Goal: Task Accomplishment & Management: Use online tool/utility

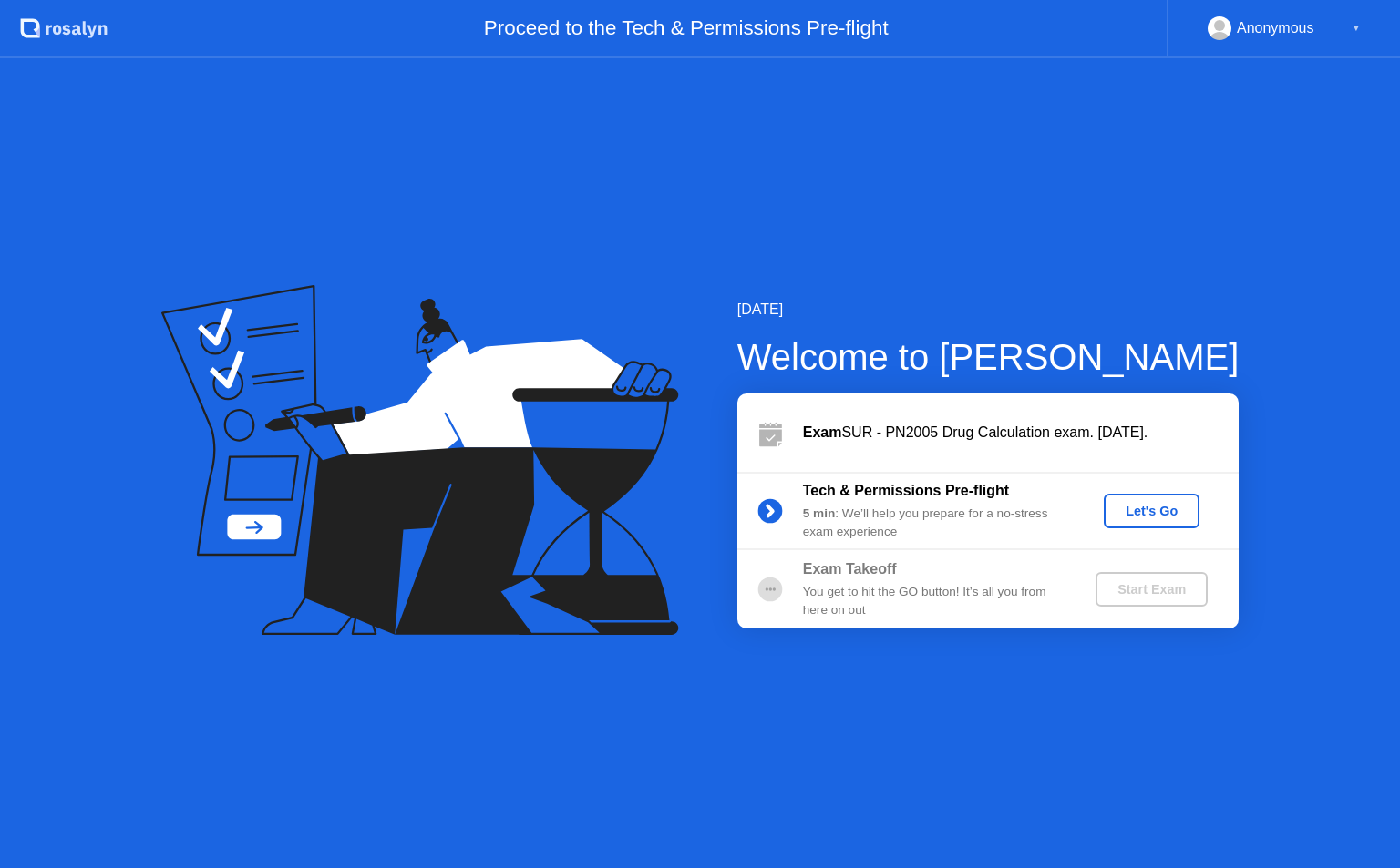
click at [1139, 521] on button "Let's Go" at bounding box center [1151, 510] width 96 height 34
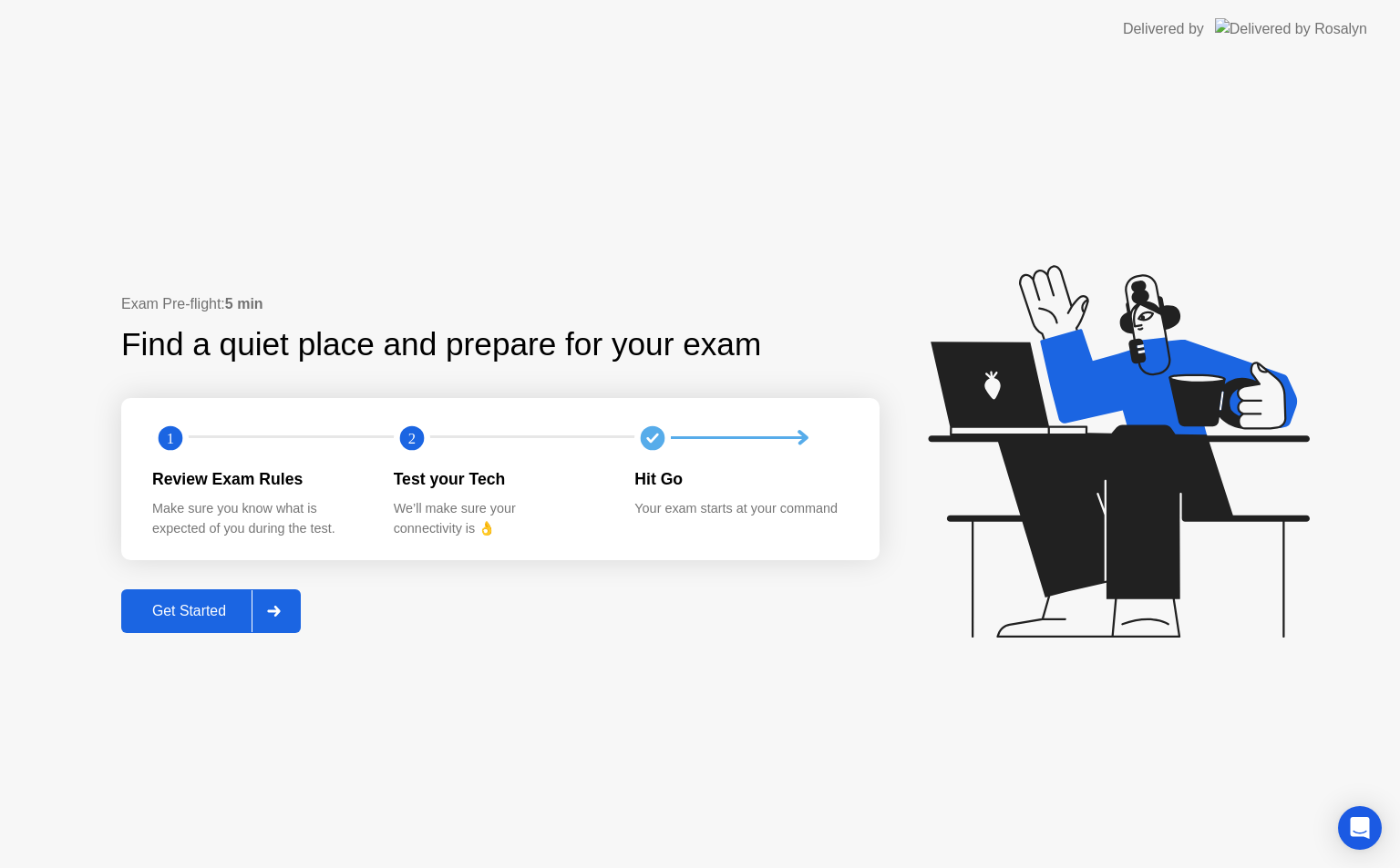
click at [217, 623] on button "Get Started" at bounding box center [211, 611] width 179 height 44
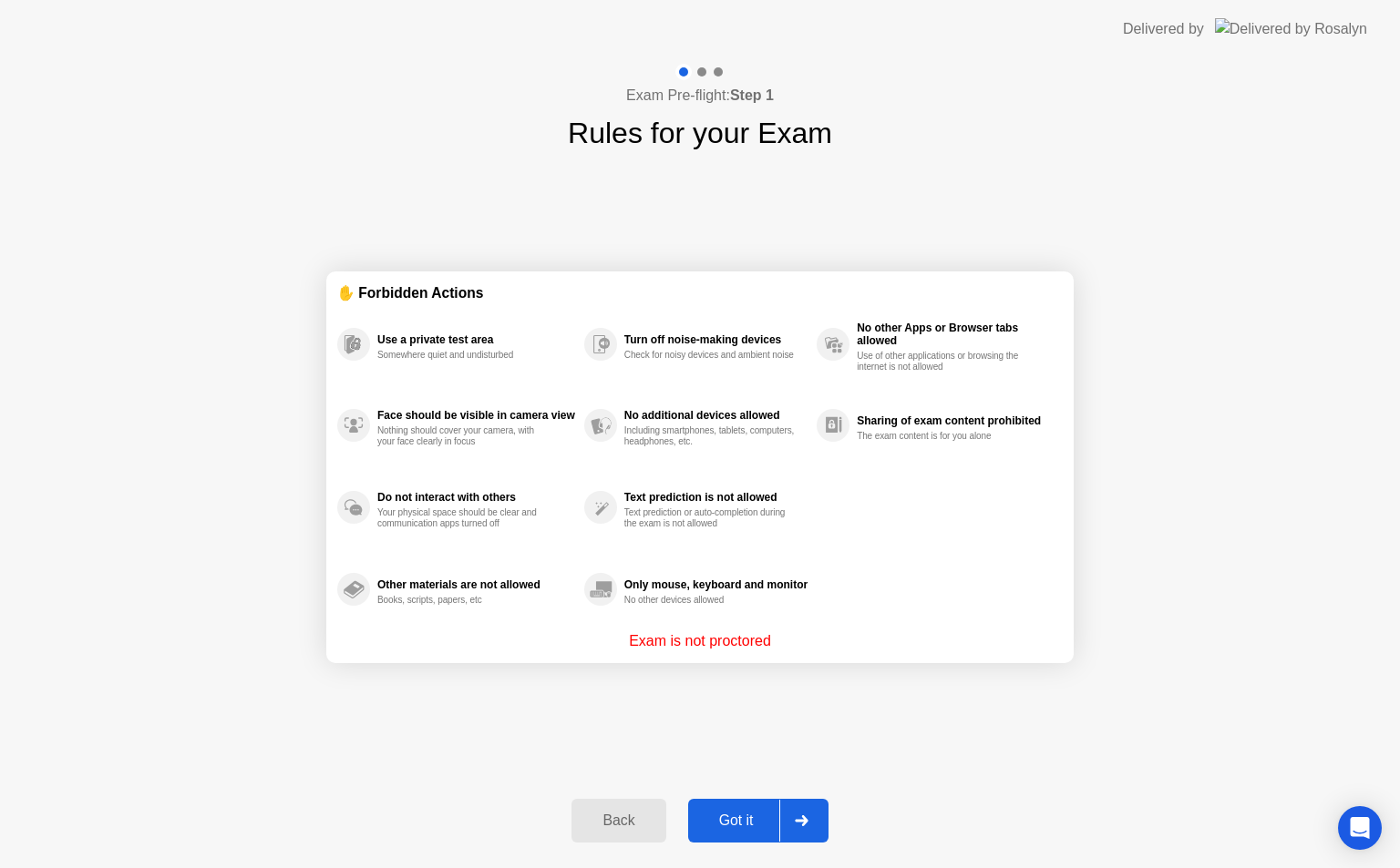
click at [774, 809] on button "Got it" at bounding box center [758, 821] width 140 height 44
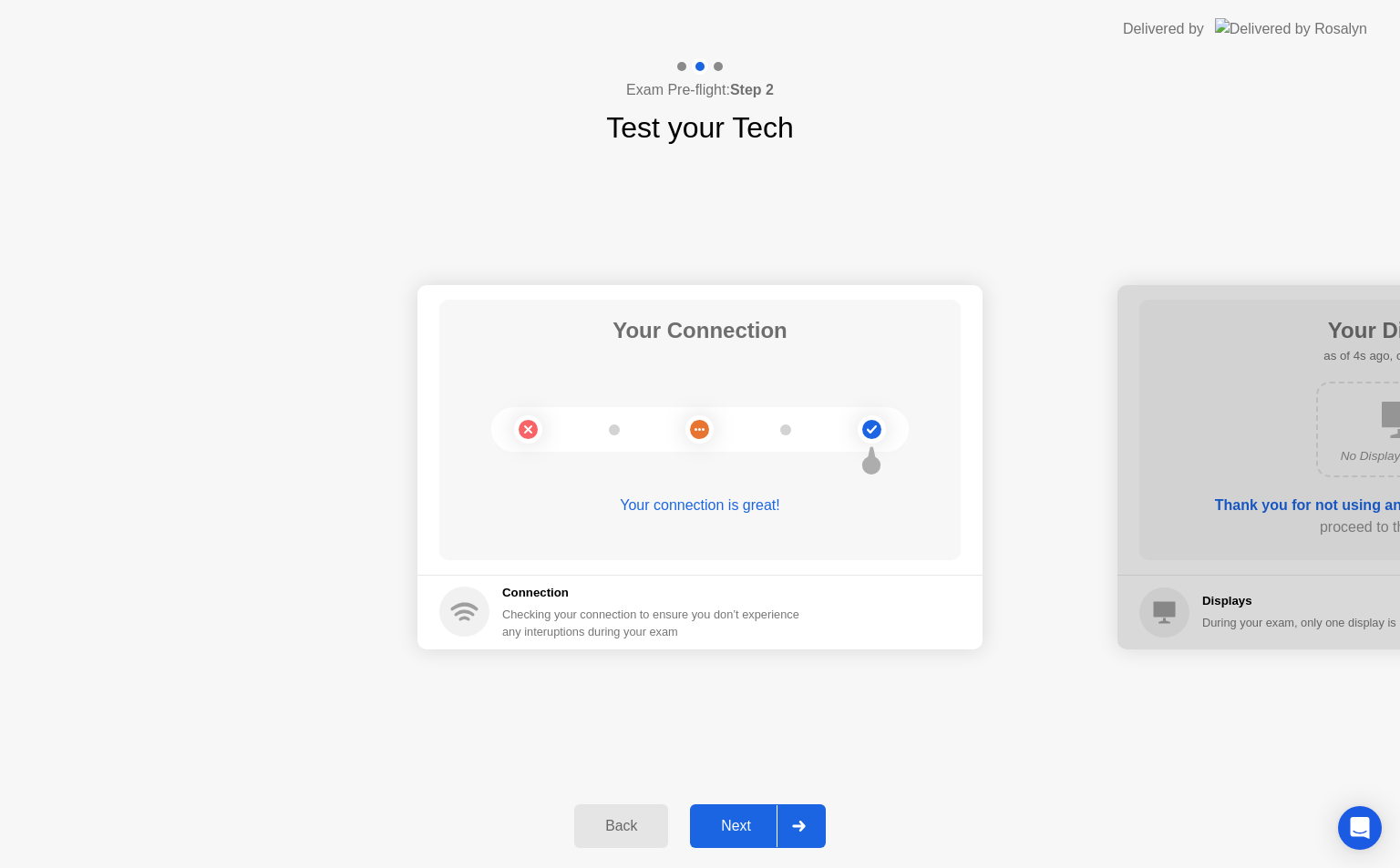
click at [767, 833] on div "Next" at bounding box center [736, 825] width 81 height 16
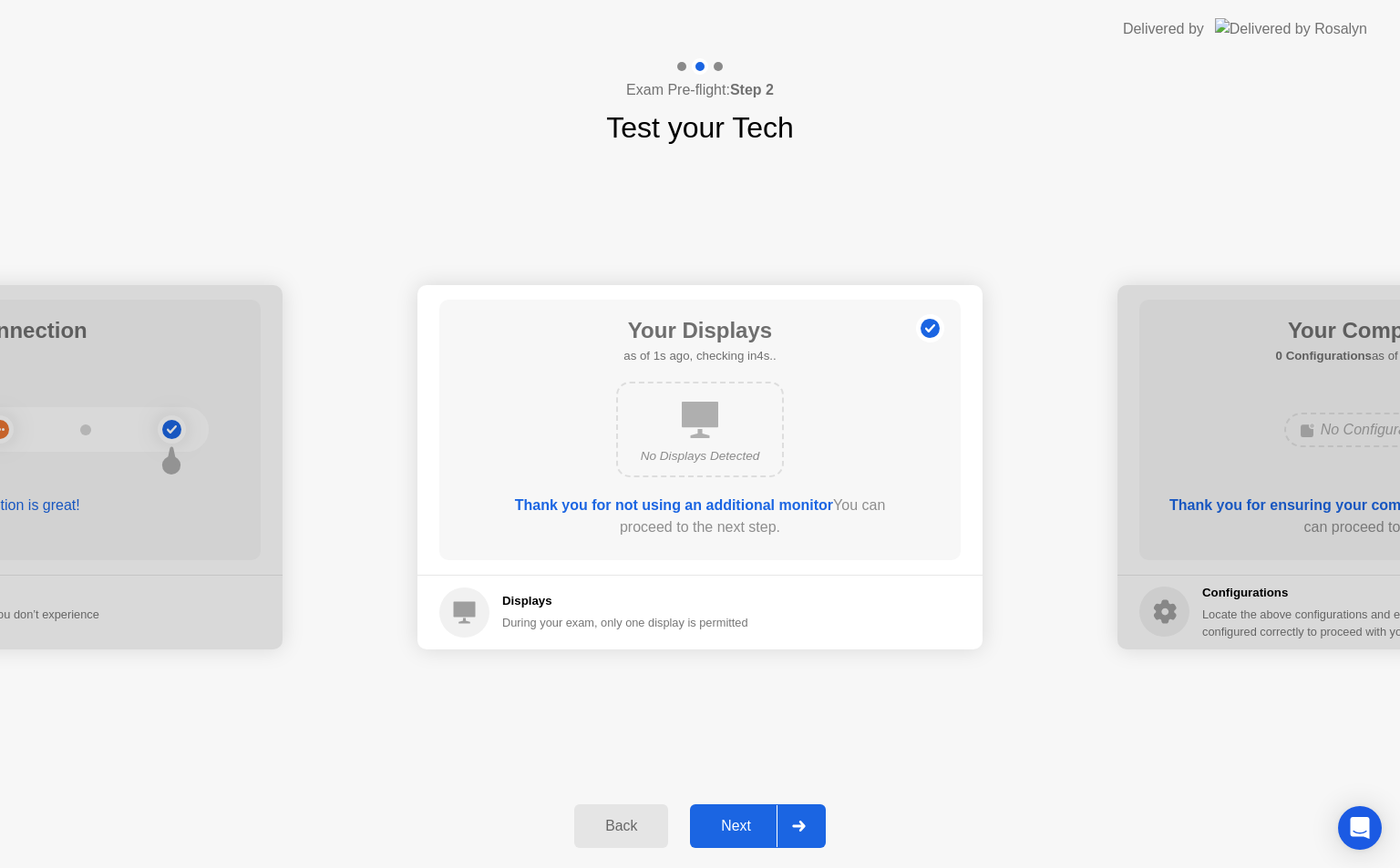
click at [767, 833] on div "Next" at bounding box center [736, 825] width 81 height 16
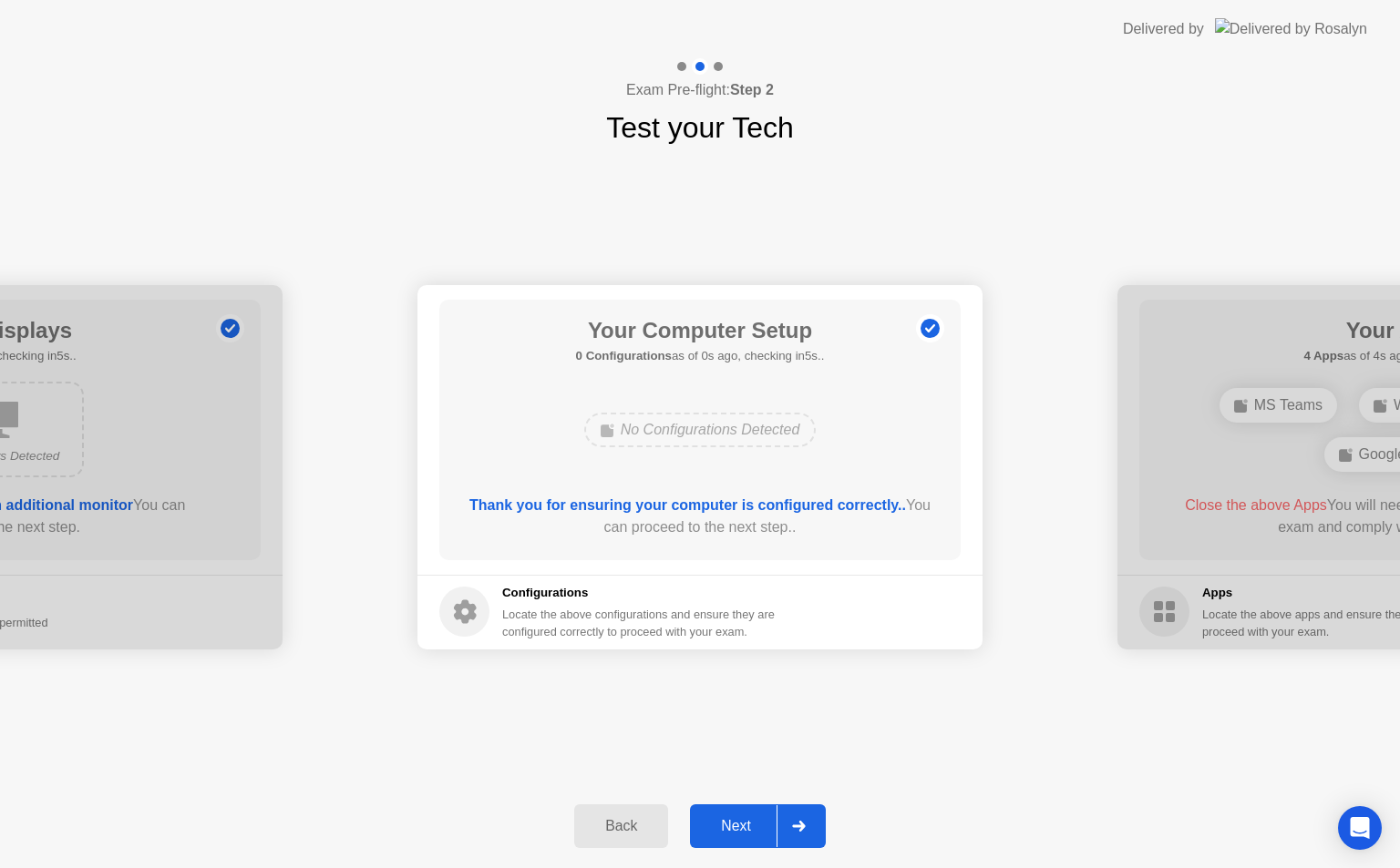
click at [767, 833] on div "Next" at bounding box center [736, 825] width 81 height 16
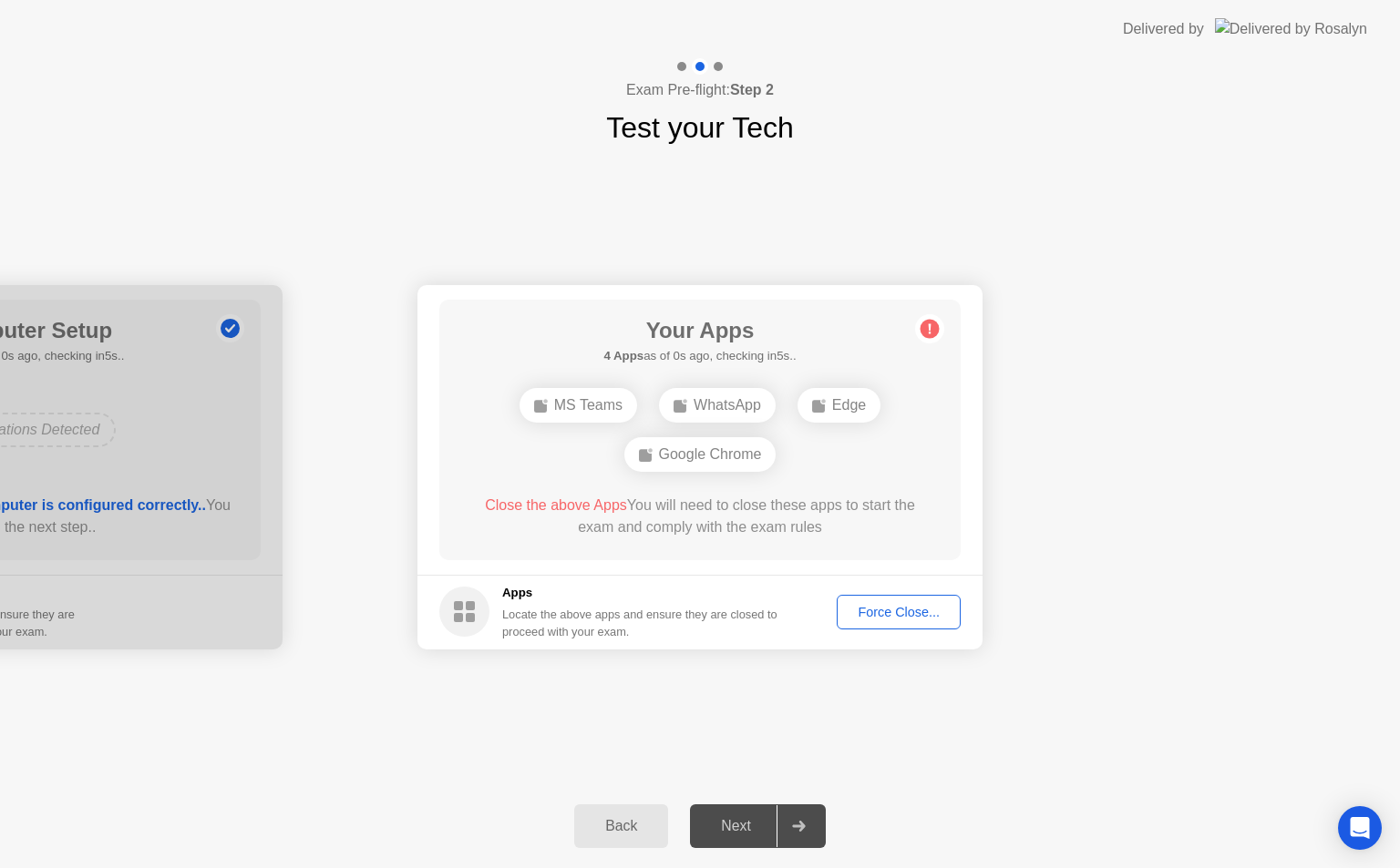
click at [934, 629] on button "Force Close..." at bounding box center [898, 612] width 124 height 34
click at [881, 606] on div "Force Close..." at bounding box center [898, 612] width 111 height 14
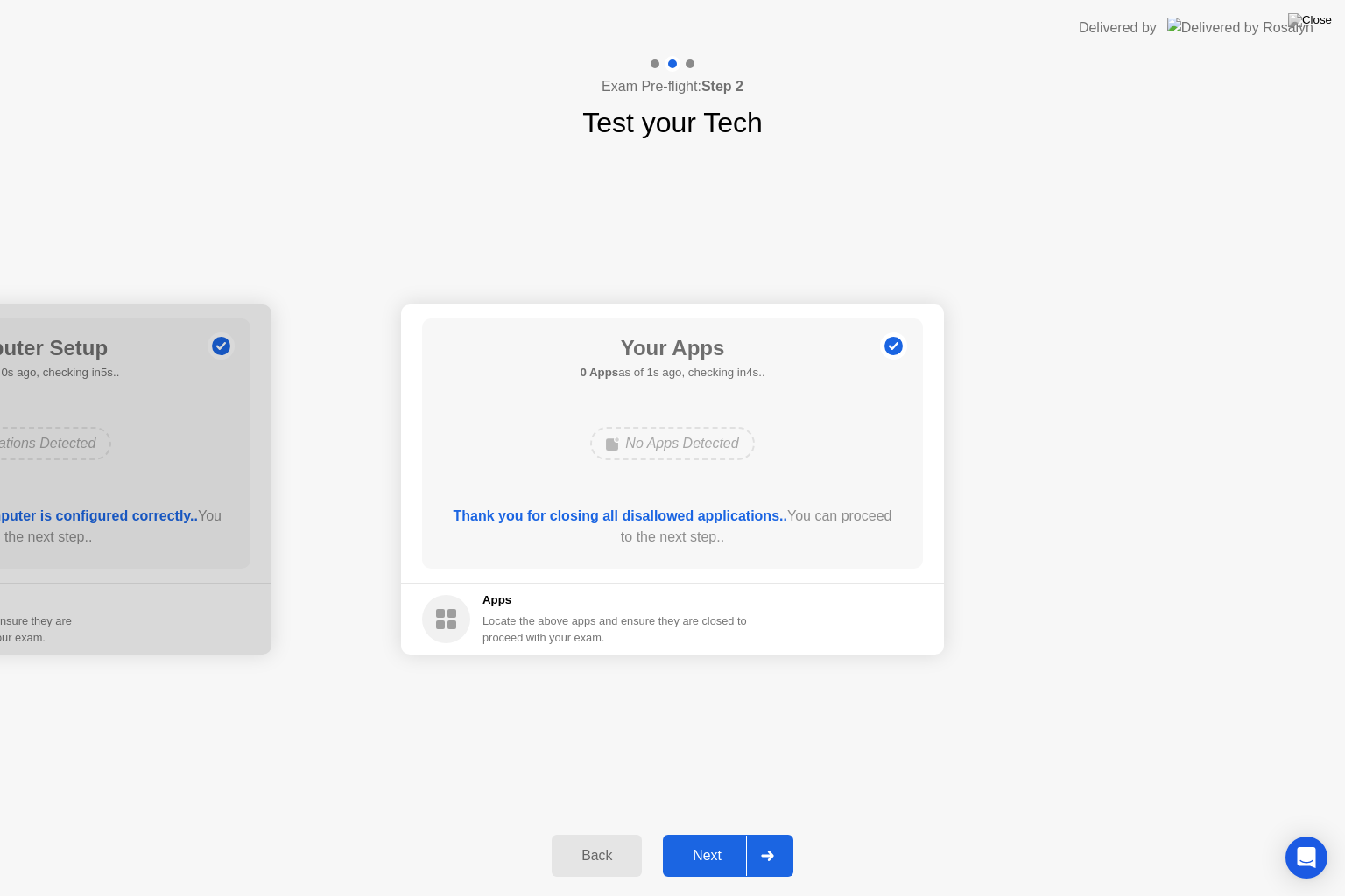
click at [742, 833] on div "Next" at bounding box center [707, 855] width 78 height 15
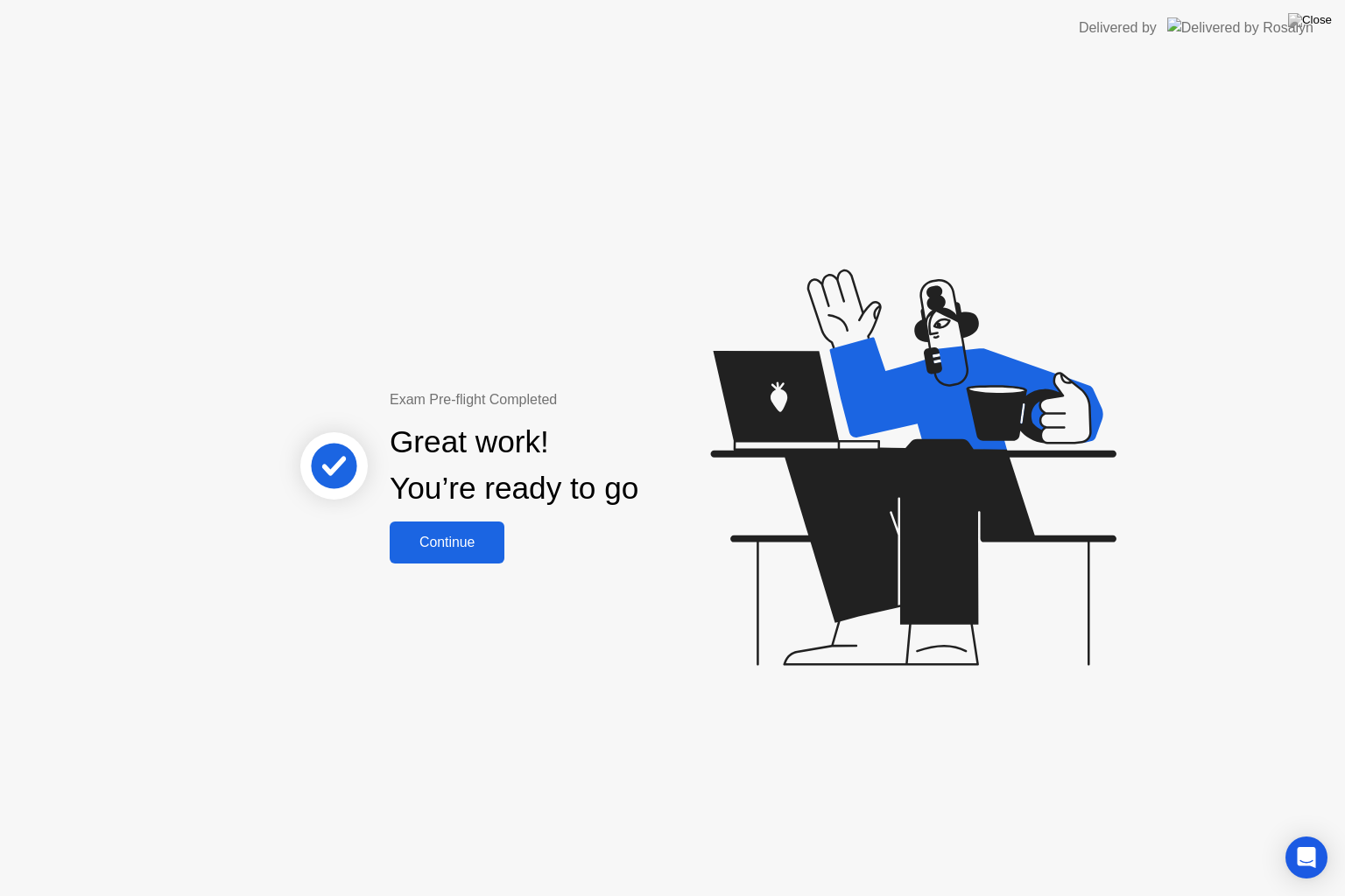
click at [470, 546] on div "Continue" at bounding box center [447, 542] width 104 height 15
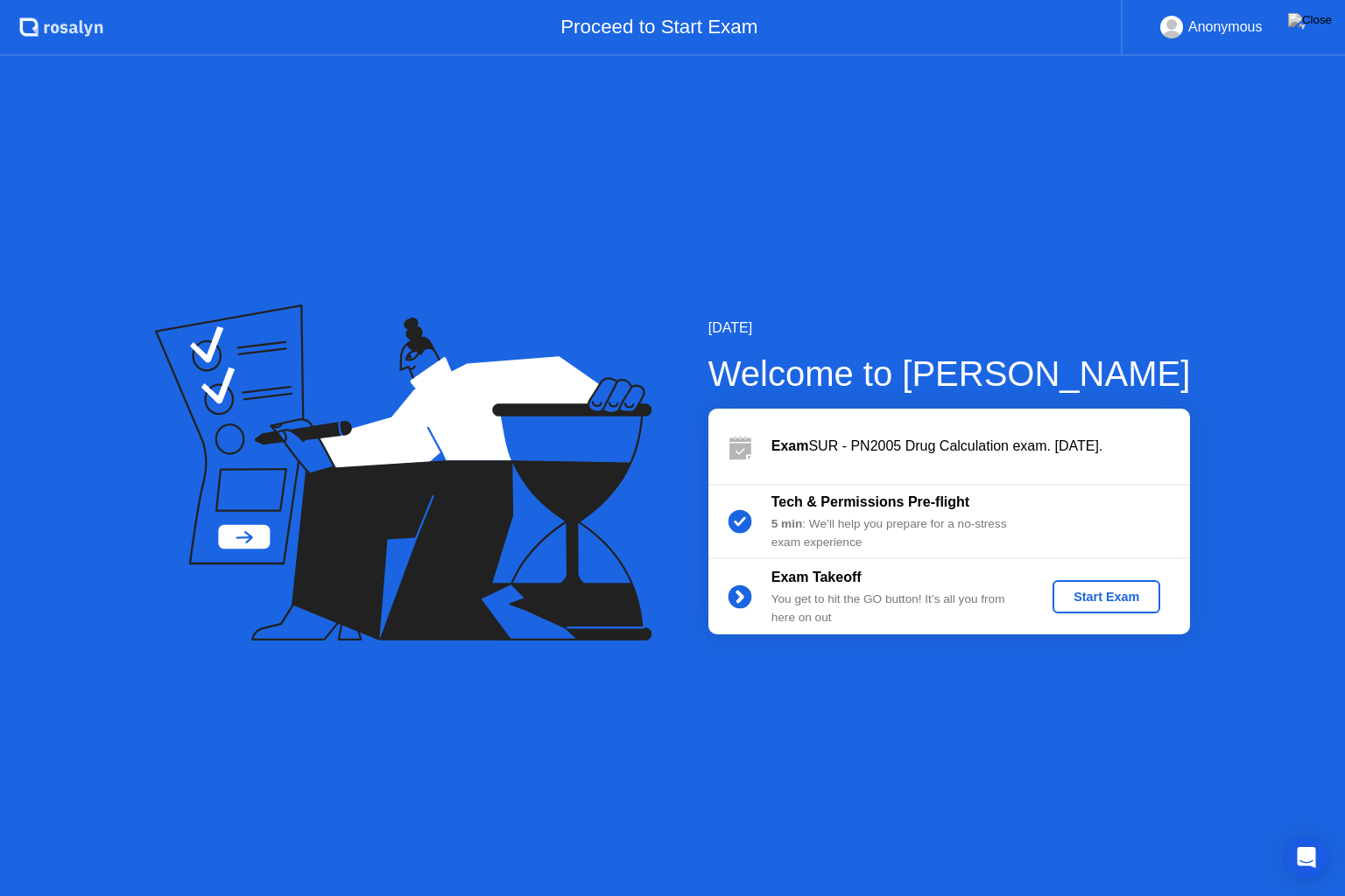
click at [1093, 599] on div "Start Exam" at bounding box center [1106, 596] width 94 height 14
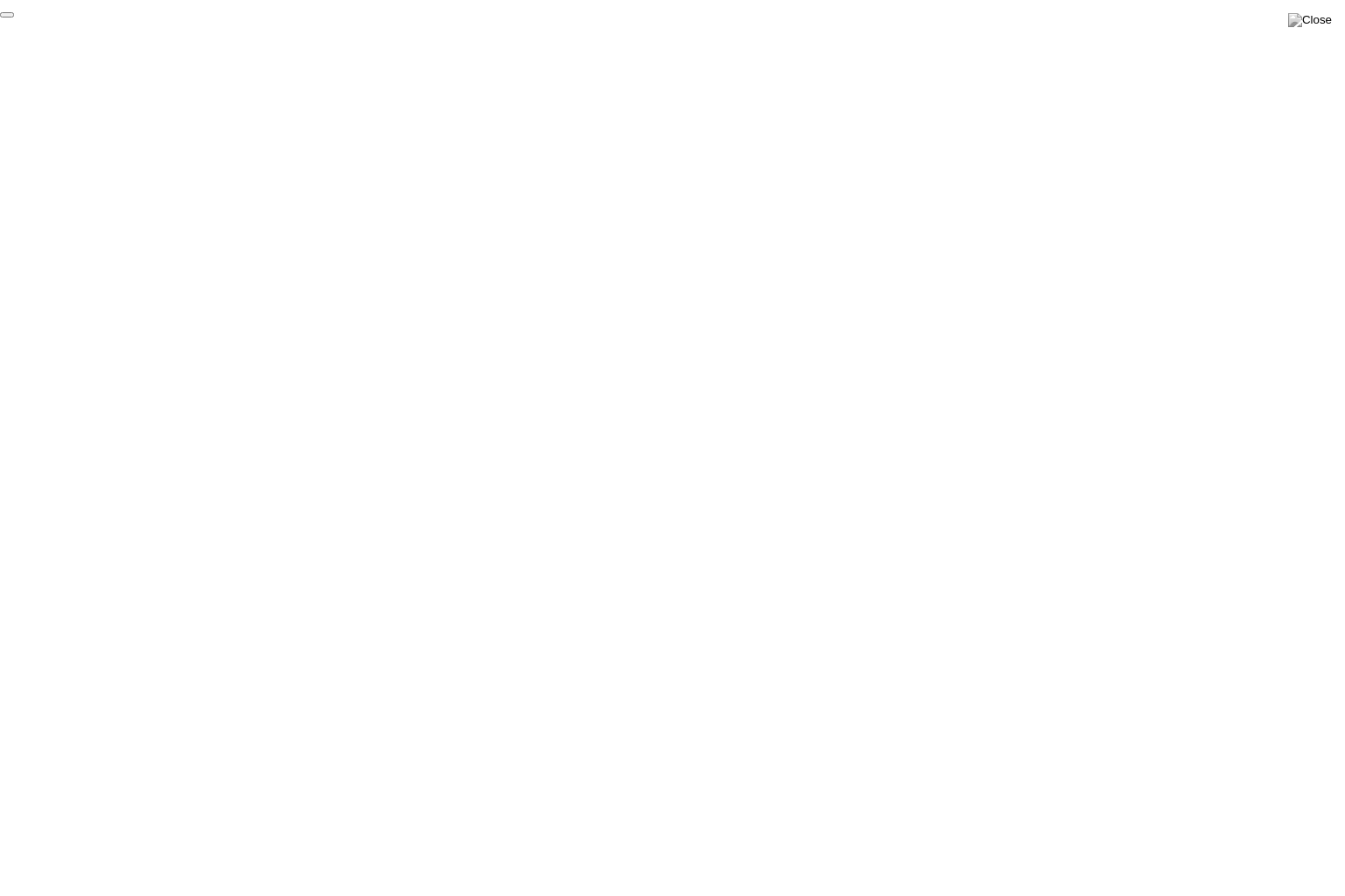
click div "End Proctoring Session"
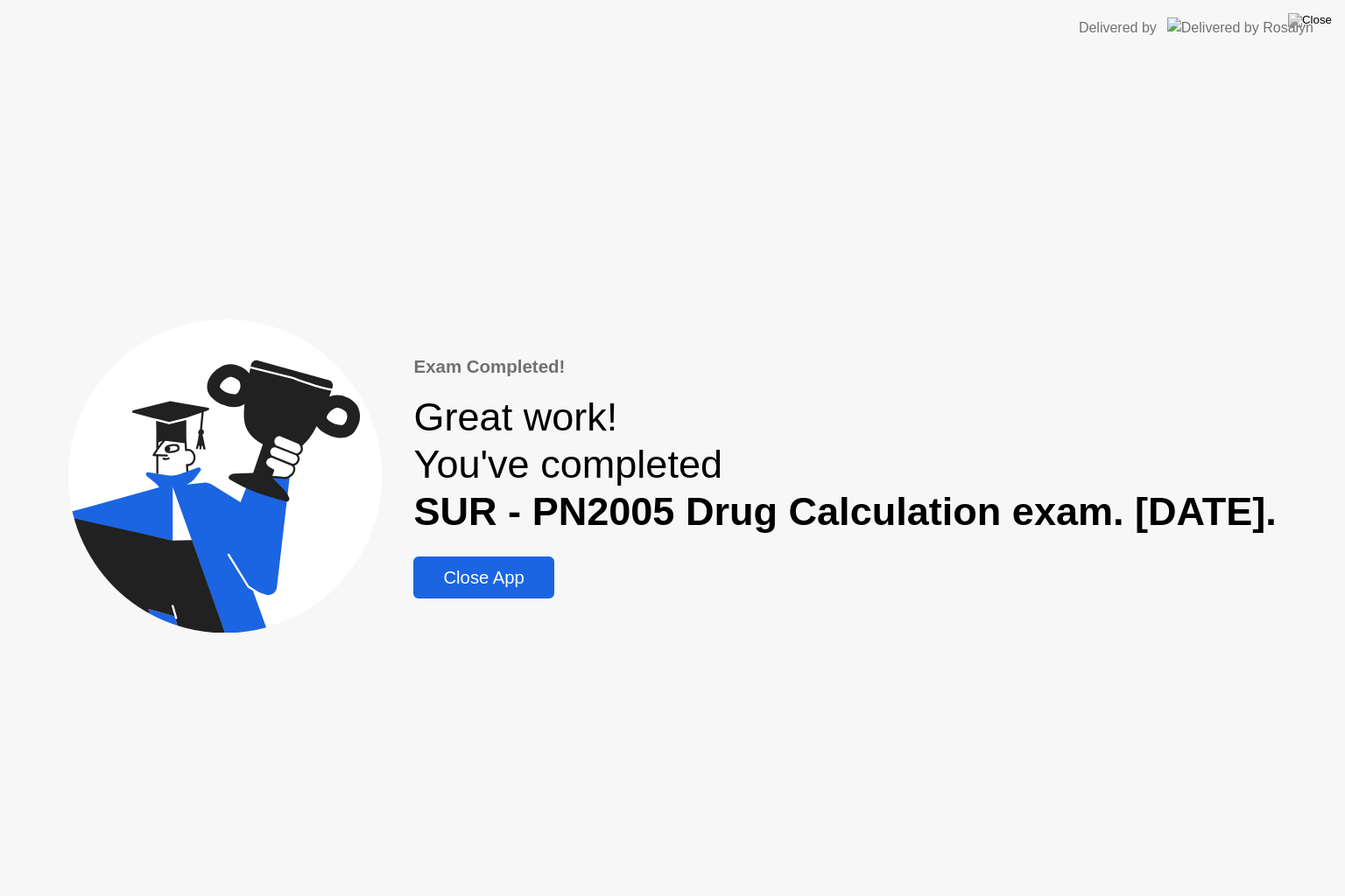
click at [461, 586] on div "Close App" at bounding box center [483, 578] width 129 height 20
